Goal: Navigation & Orientation: Find specific page/section

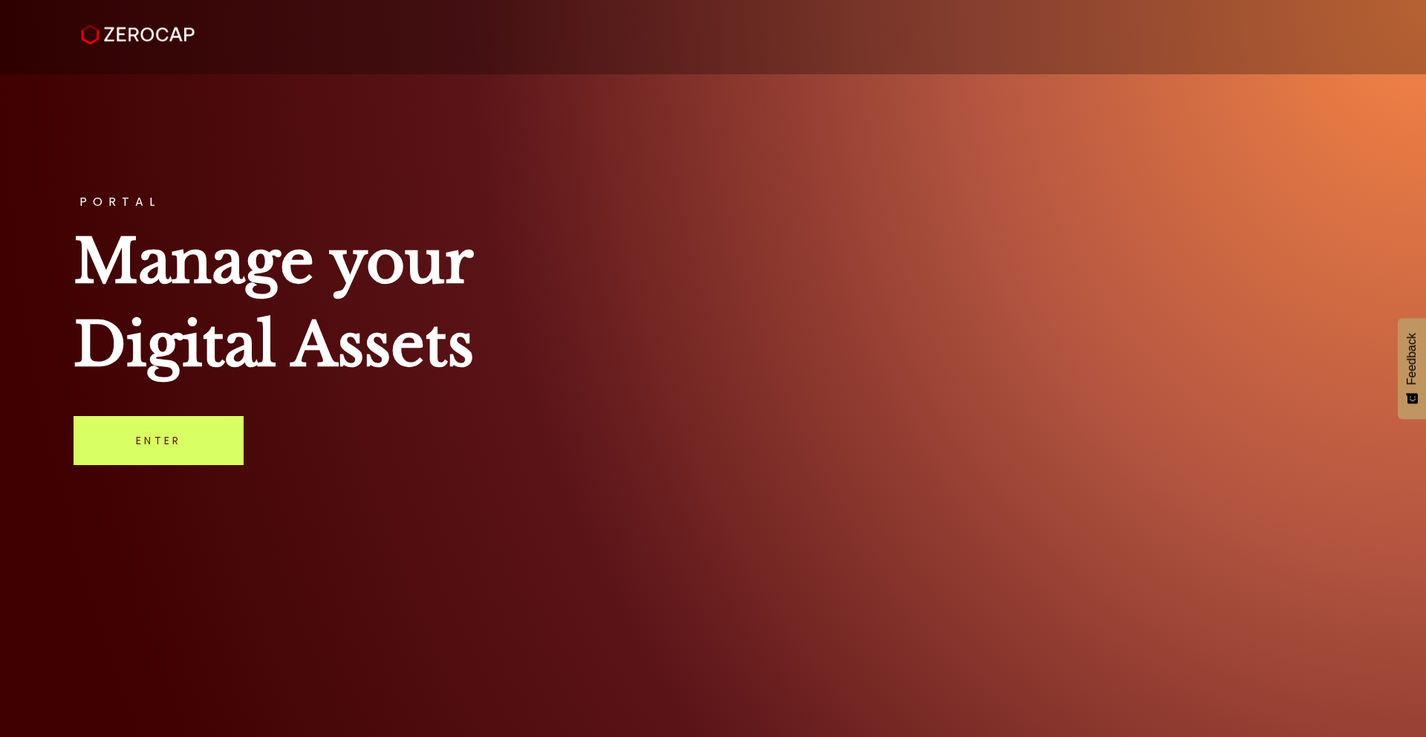
click at [180, 466] on div "PORTAL Manage your Digital Assets Enter" at bounding box center [713, 368] width 1426 height 737
click at [180, 454] on link "Enter" at bounding box center [159, 440] width 170 height 49
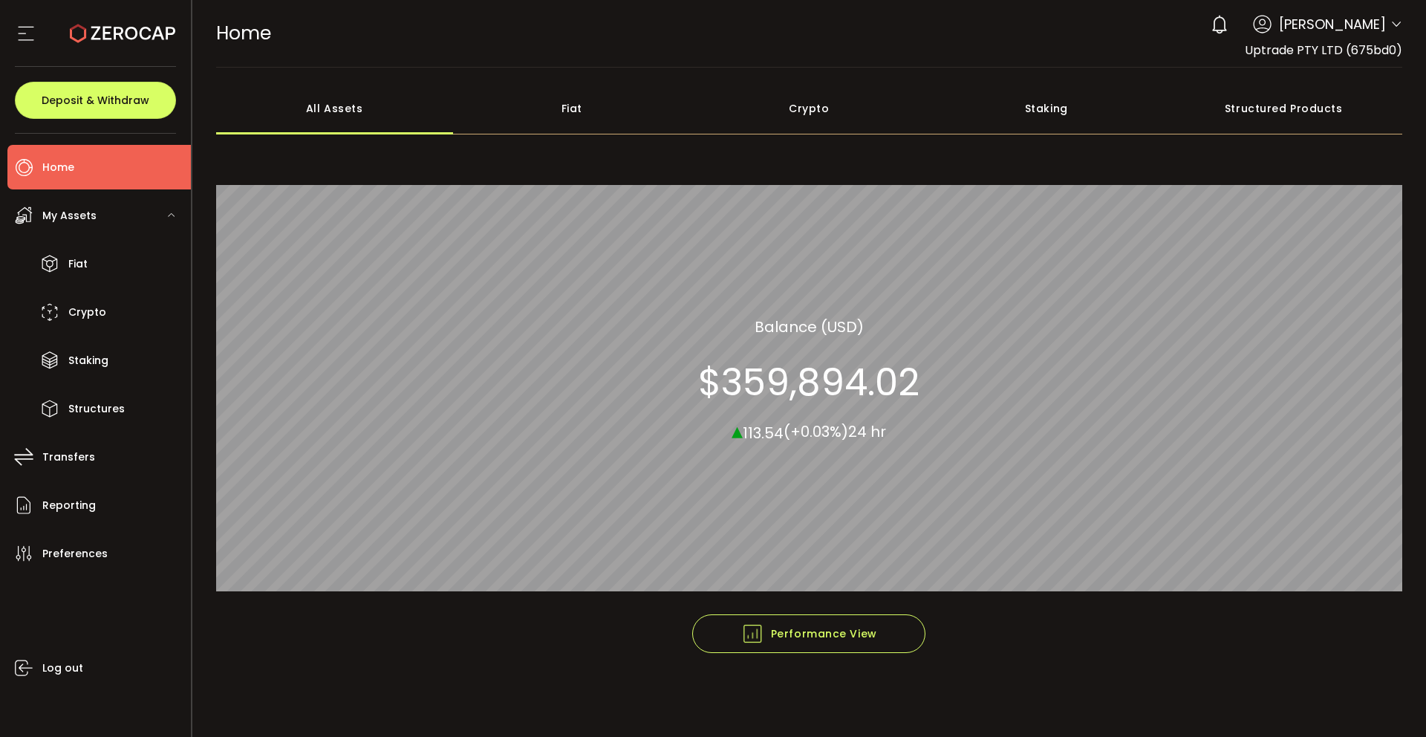
click at [1395, 24] on icon at bounding box center [1397, 25] width 12 height 12
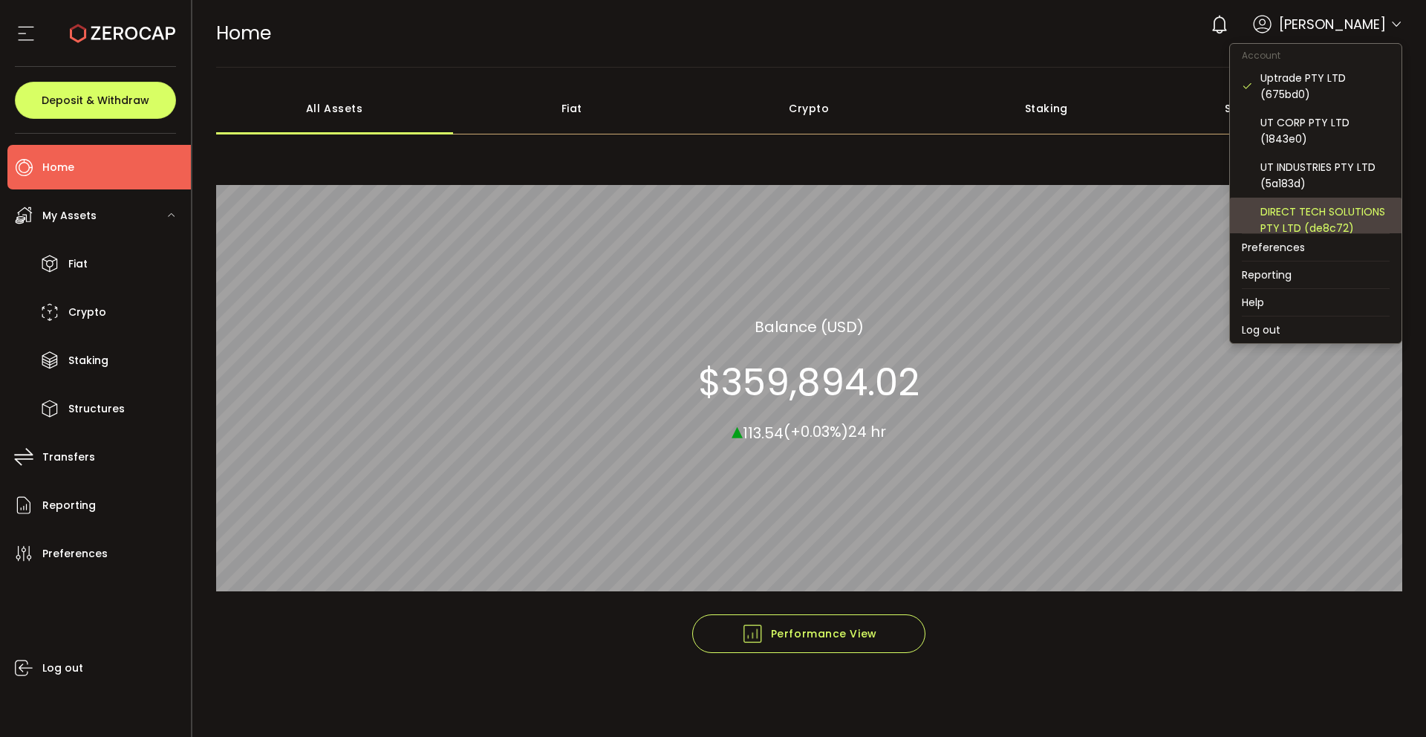
click at [1293, 209] on div "DIRECT TECH SOLUTIONS PTY LTD (de8c72)" at bounding box center [1325, 220] width 129 height 33
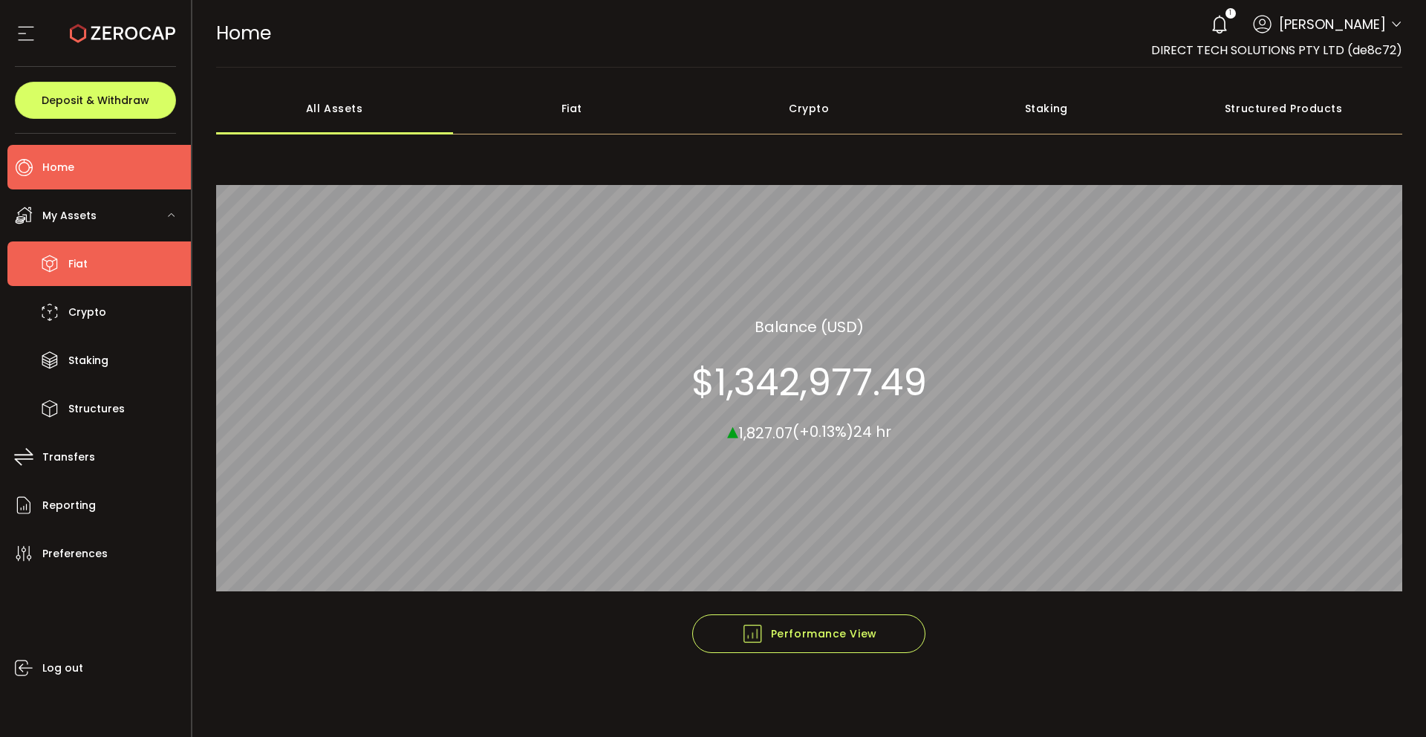
click at [84, 260] on span "Fiat" at bounding box center [77, 264] width 19 height 22
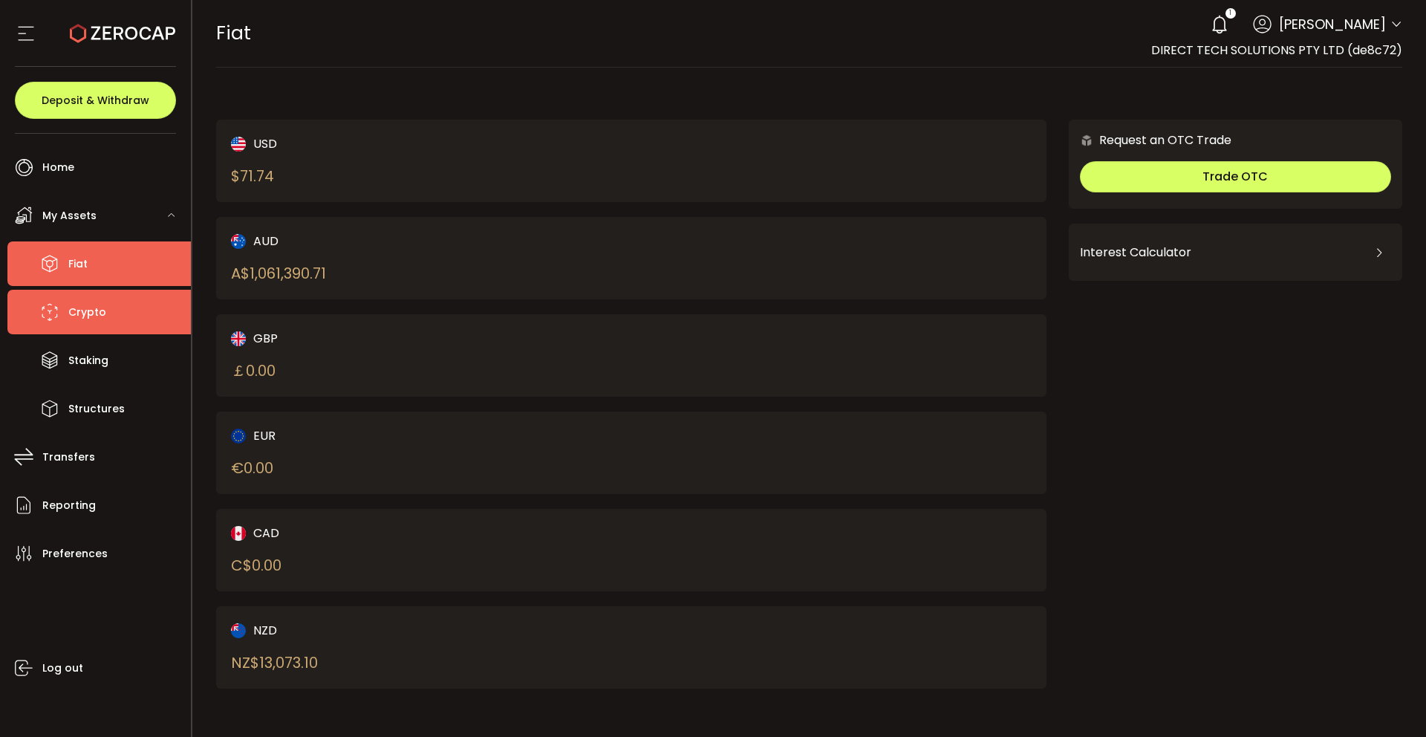
click at [79, 304] on span "Crypto" at bounding box center [87, 313] width 38 height 22
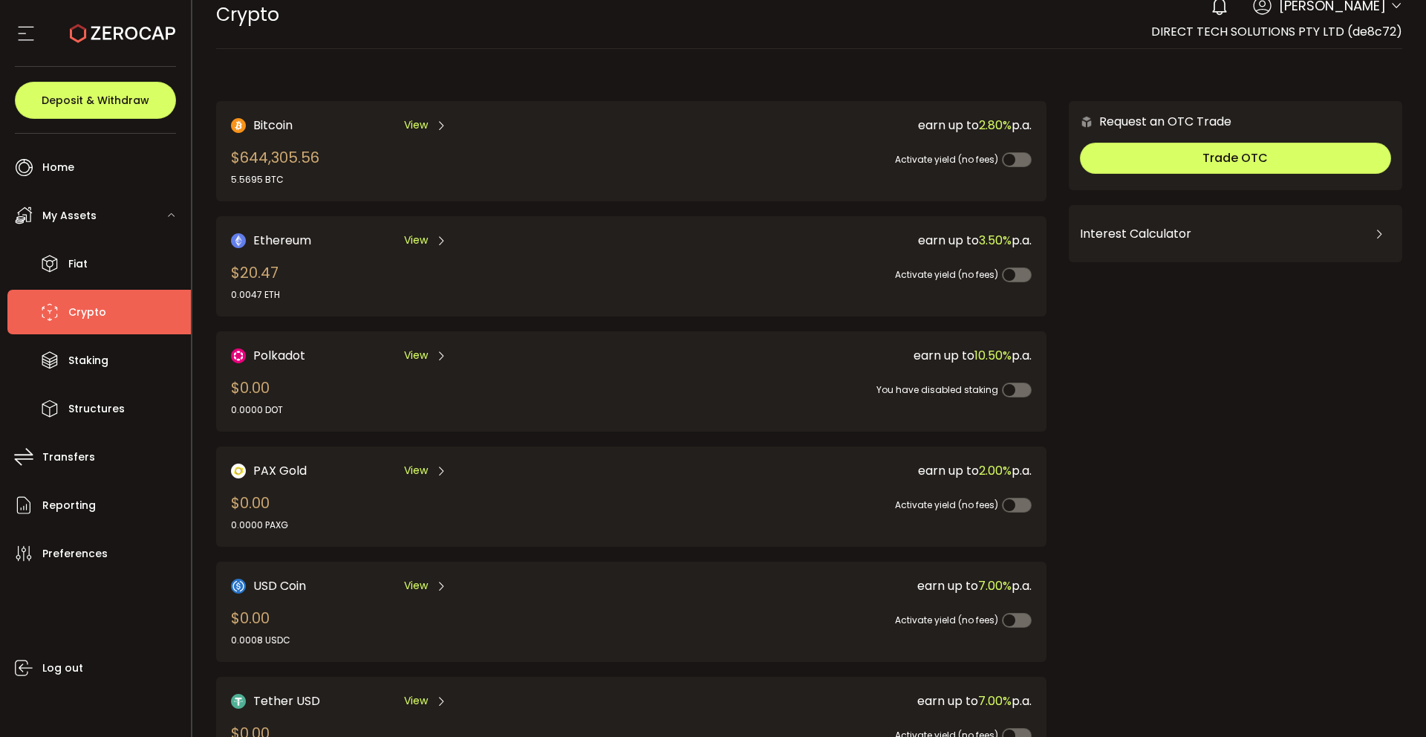
scroll to position [17, 0]
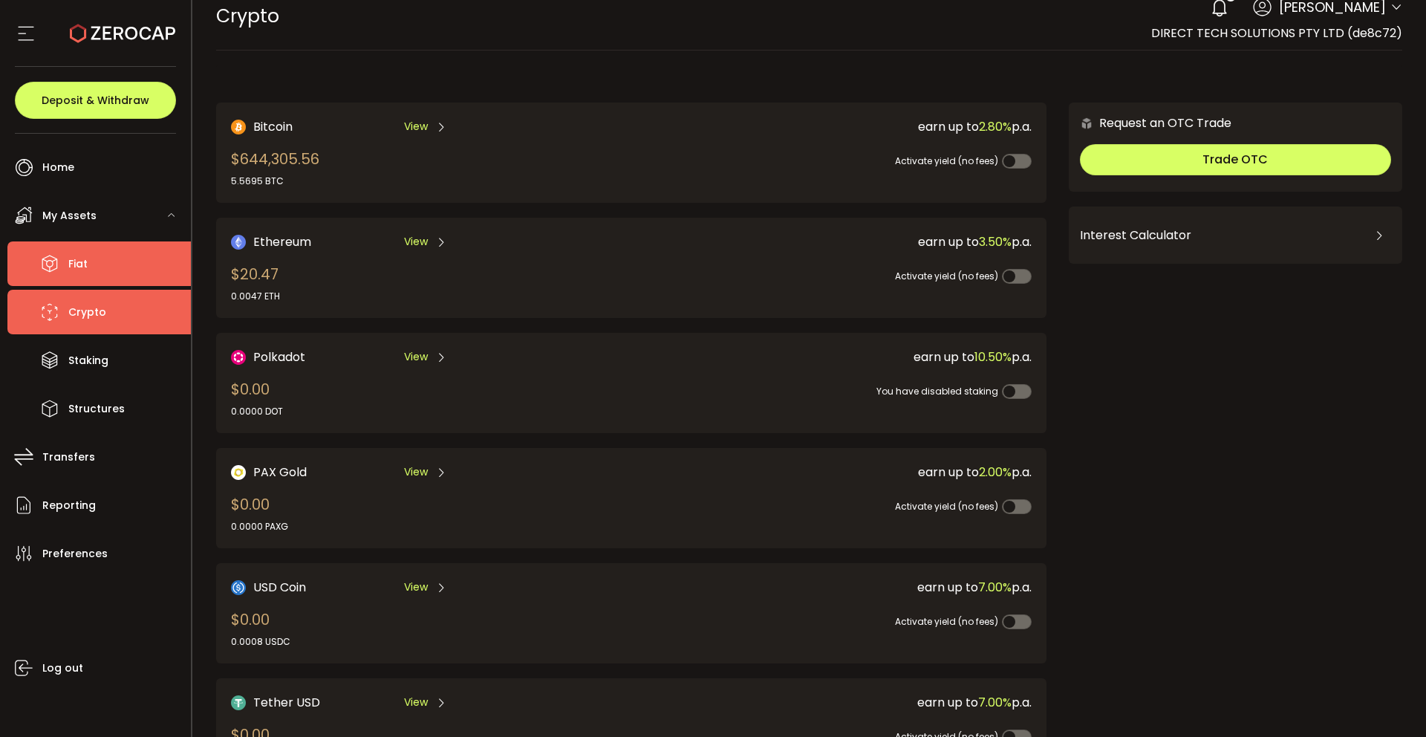
click at [123, 258] on li "Fiat" at bounding box center [98, 263] width 183 height 45
